Goal: Task Accomplishment & Management: Manage account settings

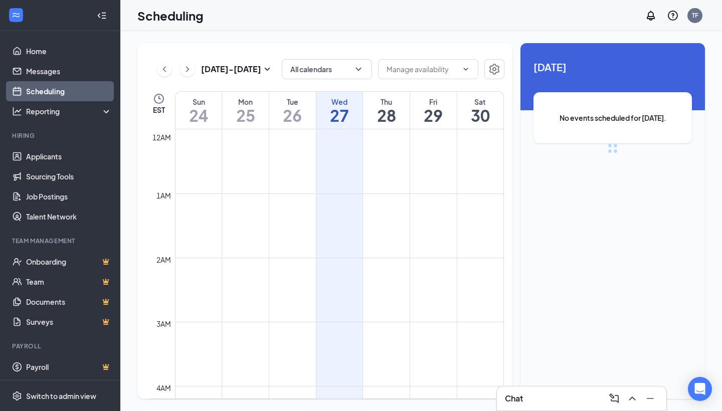
scroll to position [493, 0]
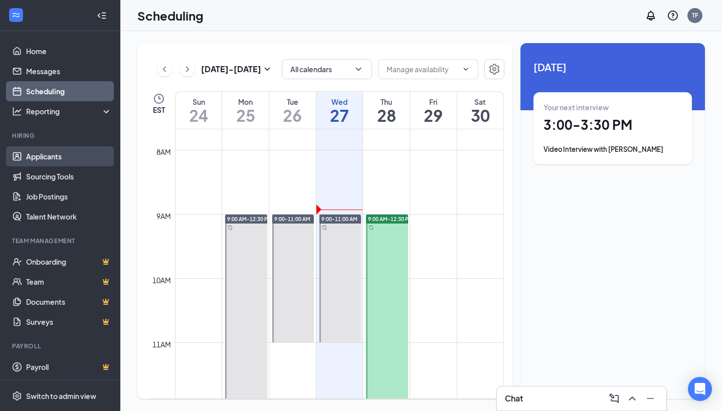
click at [63, 155] on link "Applicants" at bounding box center [69, 156] width 86 height 20
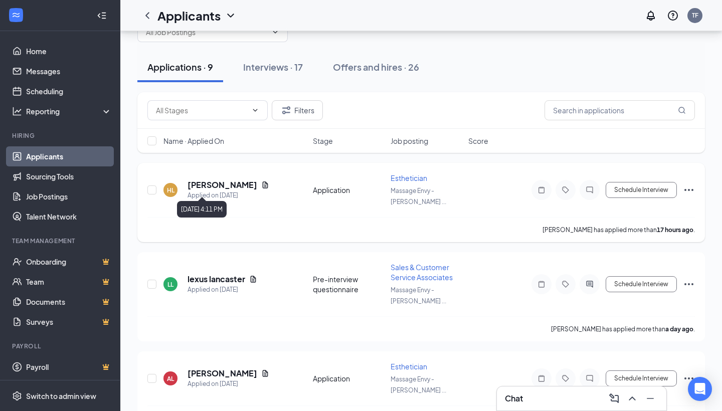
scroll to position [35, 0]
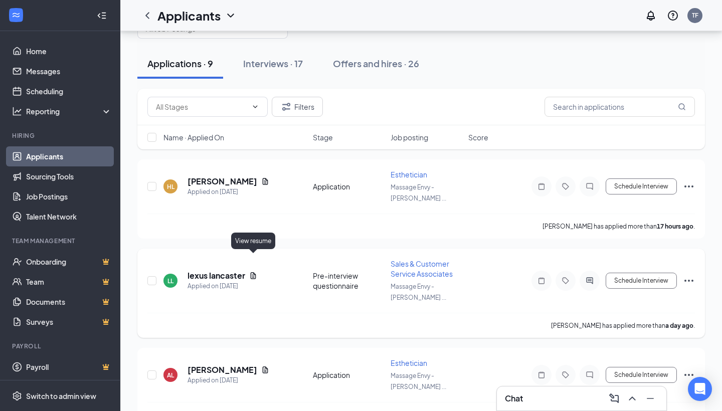
click at [255, 272] on icon "Document" at bounding box center [254, 275] width 6 height 7
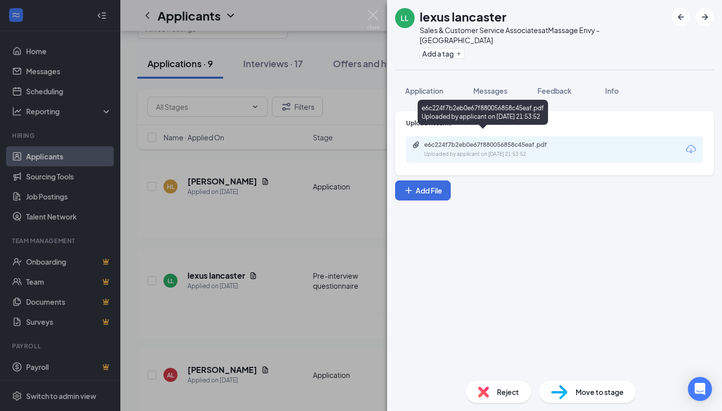
click at [485, 141] on div "e6c224f7b2eb0e67f880056858c45eaf.pdf" at bounding box center [494, 145] width 140 height 8
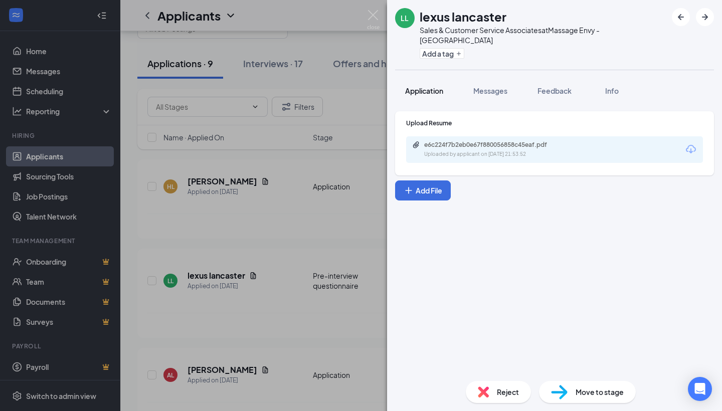
click at [407, 86] on span "Application" at bounding box center [424, 90] width 38 height 9
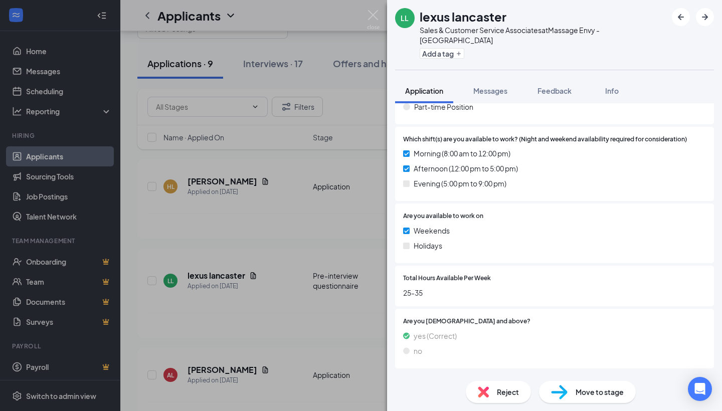
scroll to position [456, 0]
click at [497, 86] on span "Messages" at bounding box center [490, 90] width 34 height 9
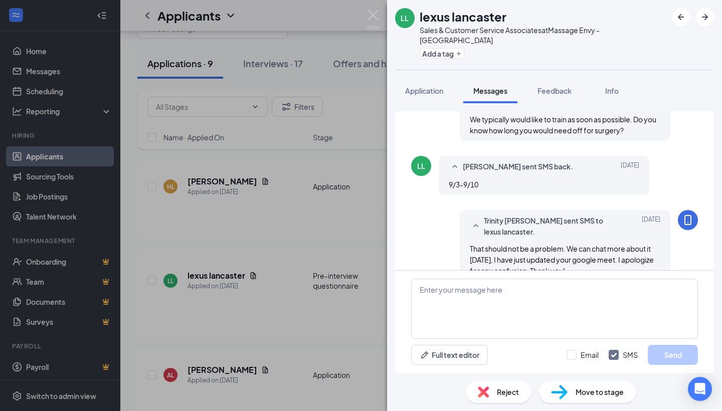
scroll to position [470, 0]
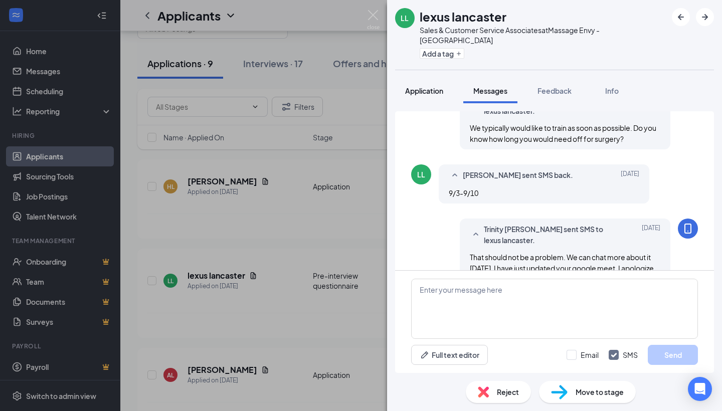
click at [430, 78] on button "Application" at bounding box center [424, 90] width 58 height 25
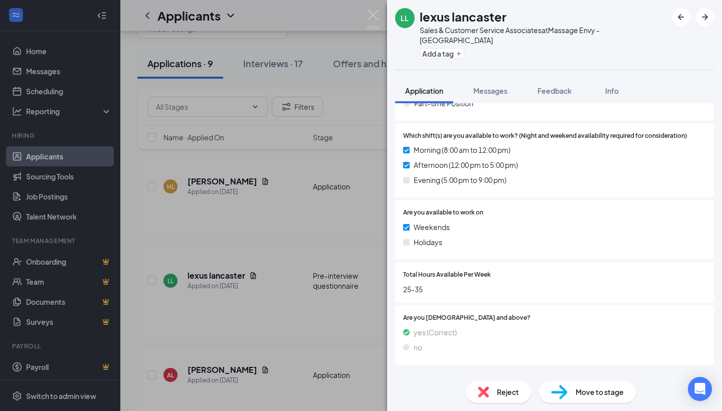
scroll to position [460, 0]
drag, startPoint x: 476, startPoint y: 268, endPoint x: 476, endPoint y: 124, distance: 143.9
click at [476, 271] on div "Total Hours Available Per Week 25-35" at bounding box center [554, 283] width 303 height 25
click at [529, 286] on div "Total Hours Available Per Week 25-35" at bounding box center [554, 283] width 319 height 41
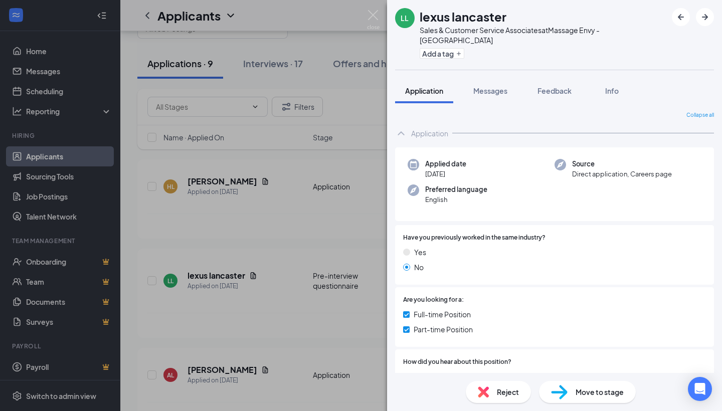
scroll to position [0, 0]
